Goal: Book appointment/travel/reservation

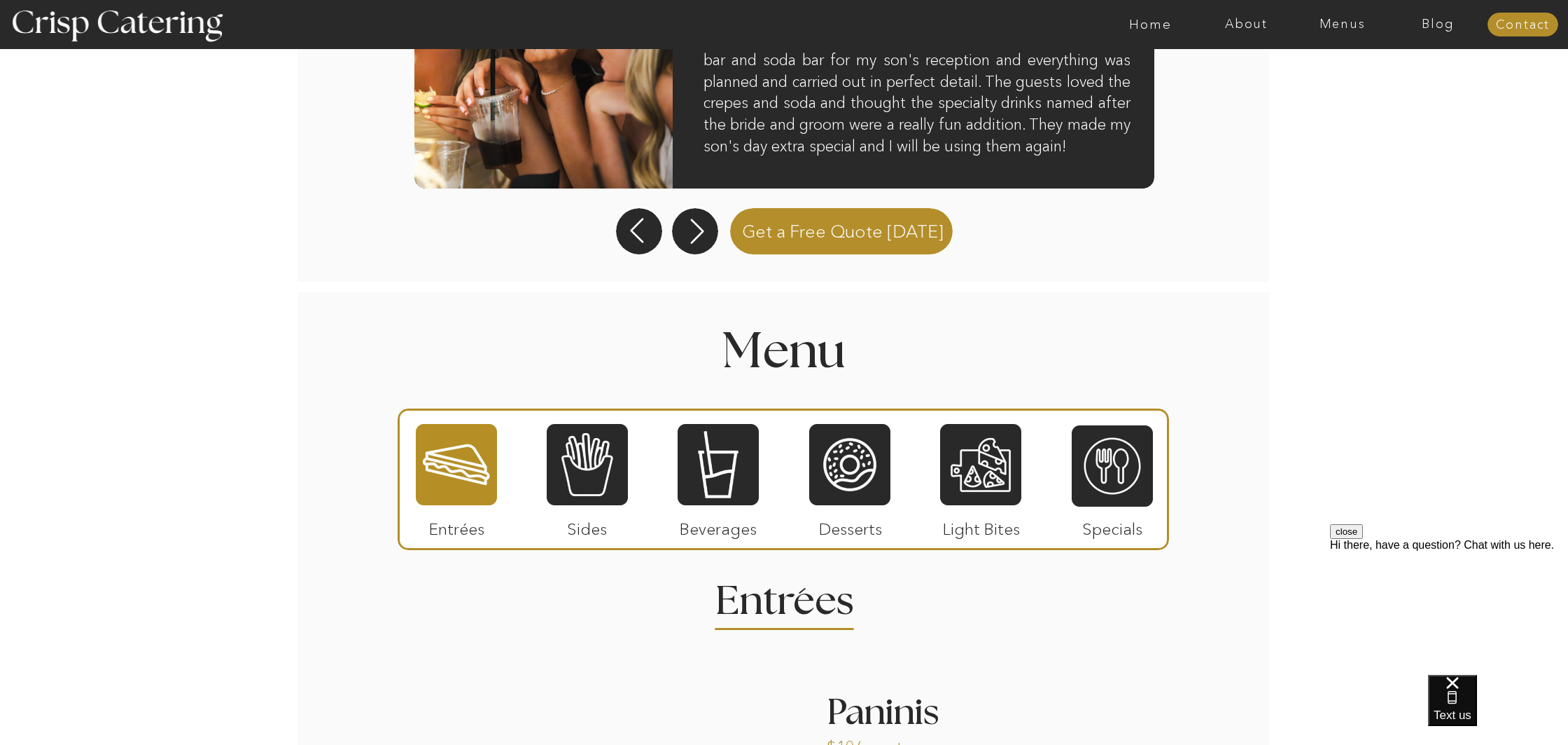
scroll to position [1375, 0]
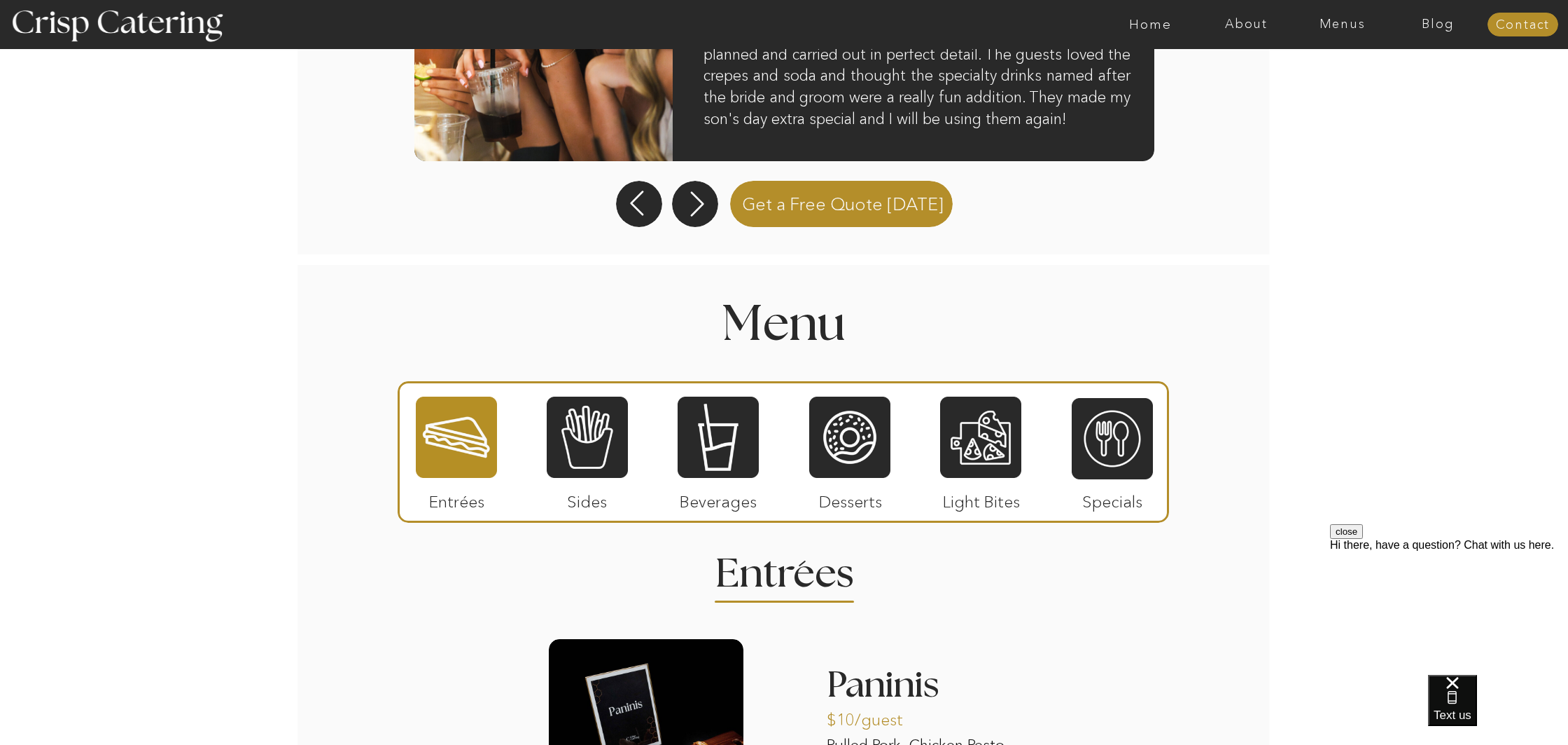
click at [569, 434] on div at bounding box center [588, 437] width 81 height 84
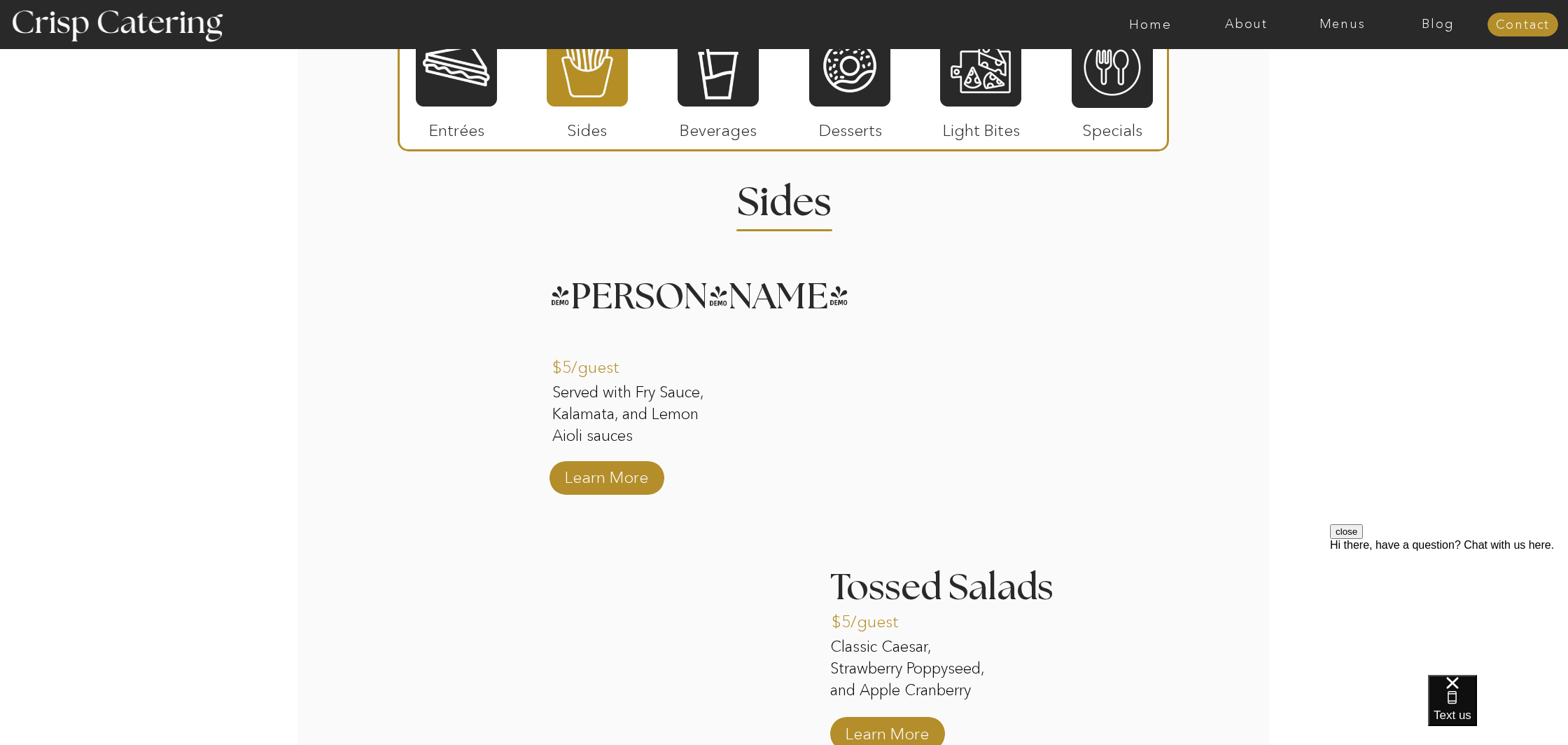
scroll to position [1863, 0]
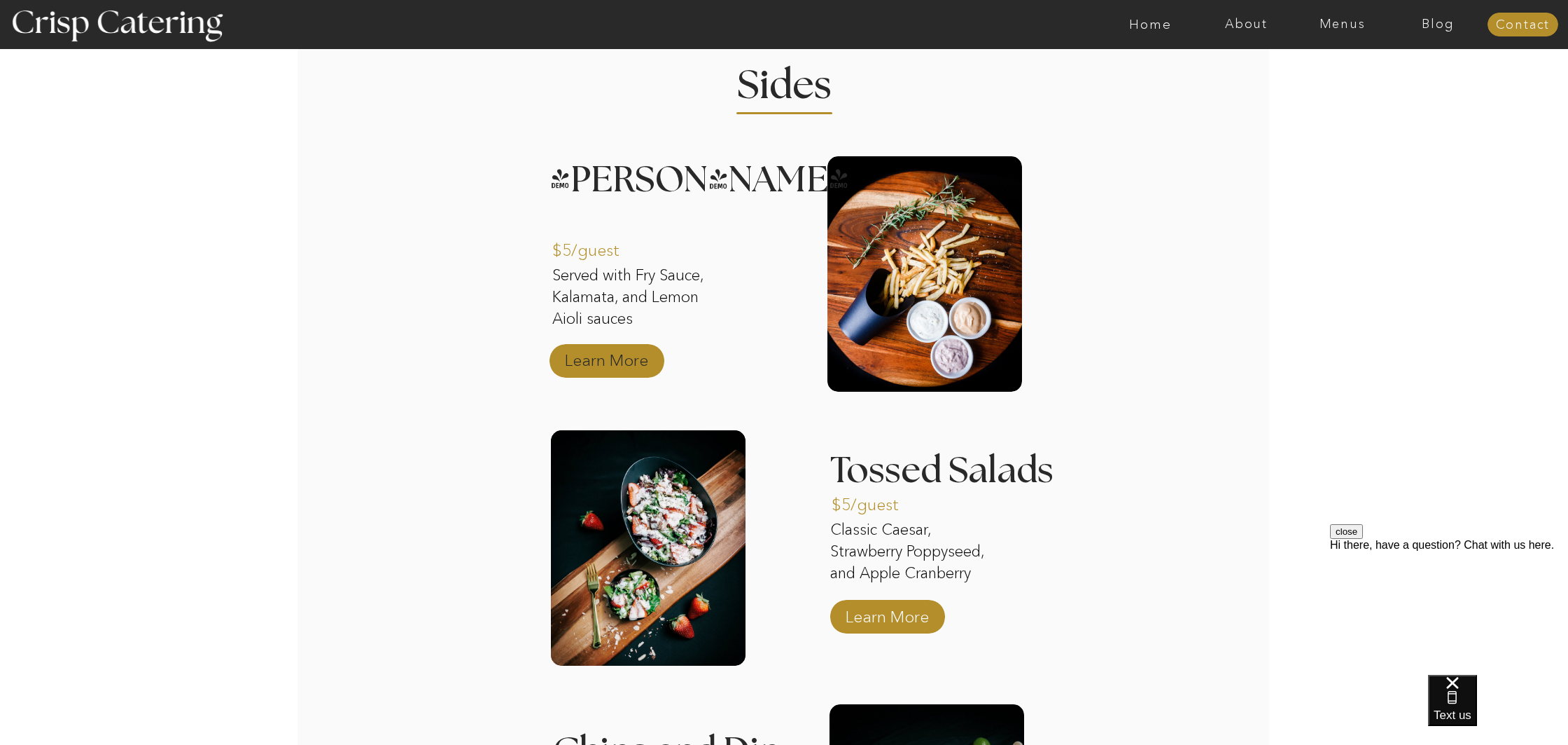
click at [609, 356] on p "Learn More" at bounding box center [606, 357] width 93 height 41
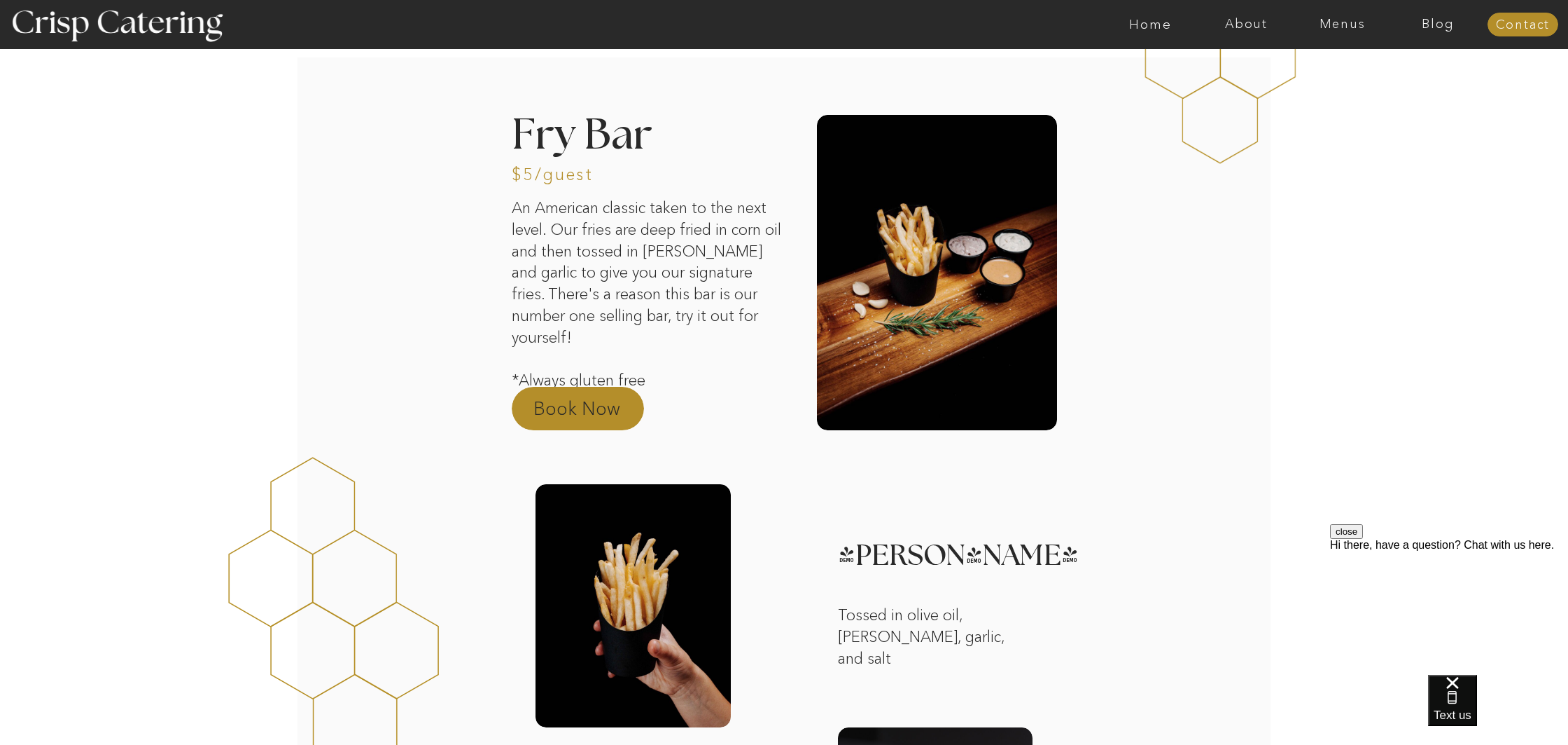
click at [560, 416] on p "Book Now" at bounding box center [595, 412] width 123 height 34
